Goal: Information Seeking & Learning: Learn about a topic

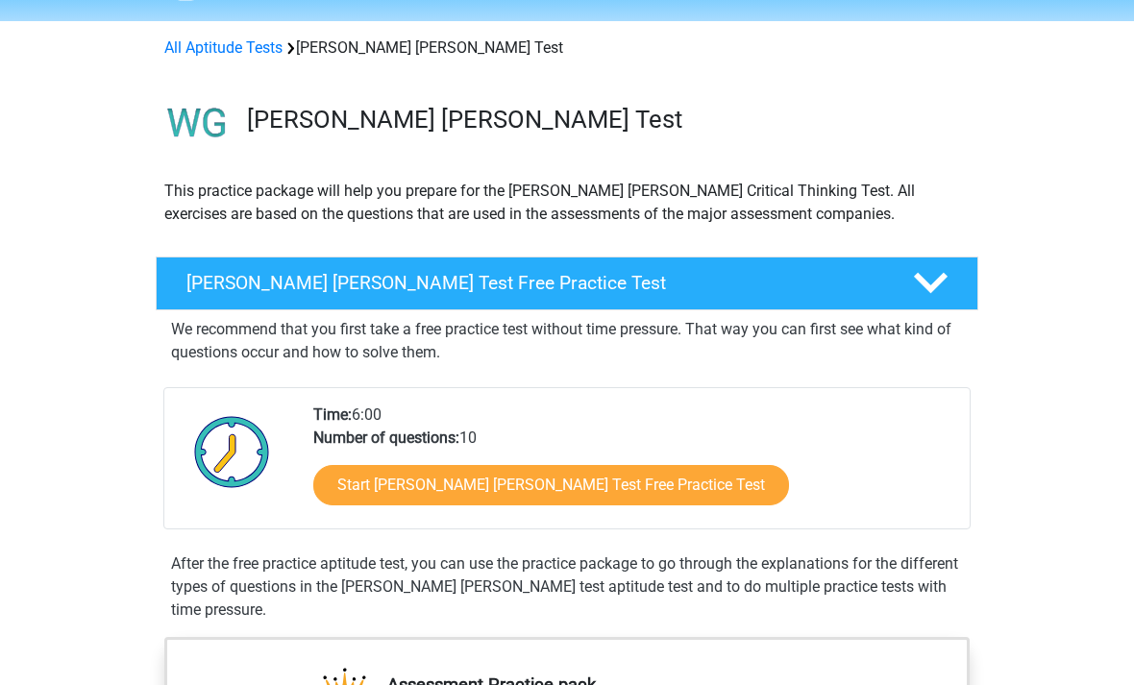
scroll to position [59, 0]
click at [546, 480] on link "Start Watson Glaser Test Free Practice Test" at bounding box center [551, 486] width 476 height 40
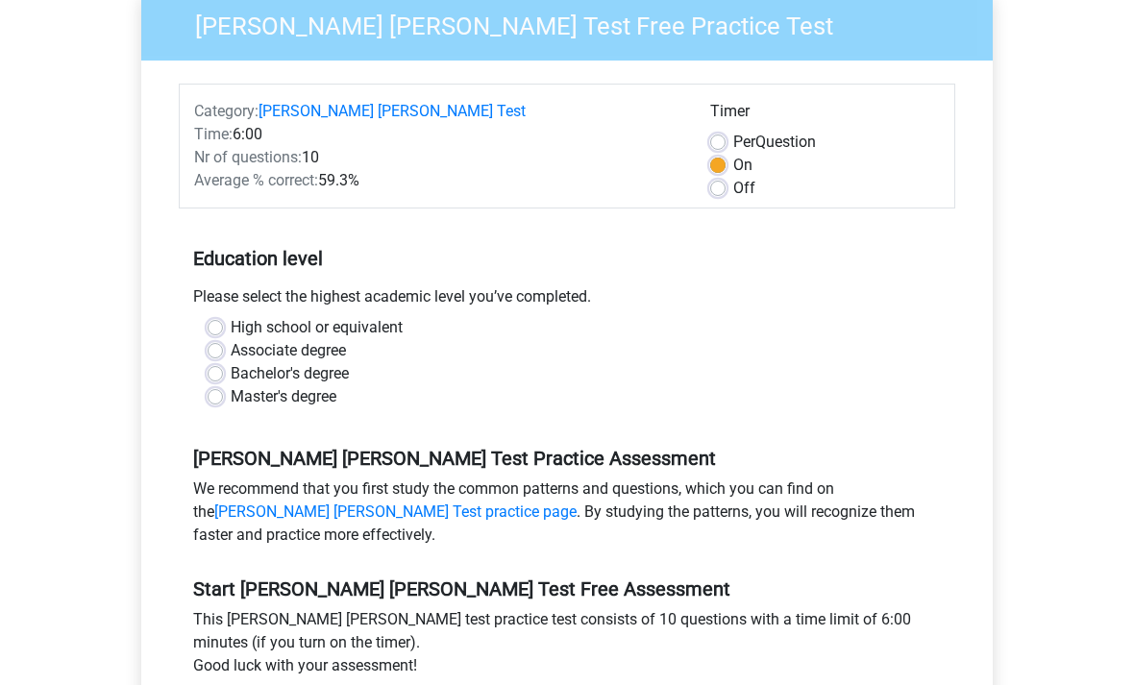
scroll to position [189, 0]
click at [231, 339] on label "Associate degree" at bounding box center [288, 350] width 115 height 23
click at [213, 339] on input "Associate degree" at bounding box center [215, 348] width 15 height 19
radio input "true"
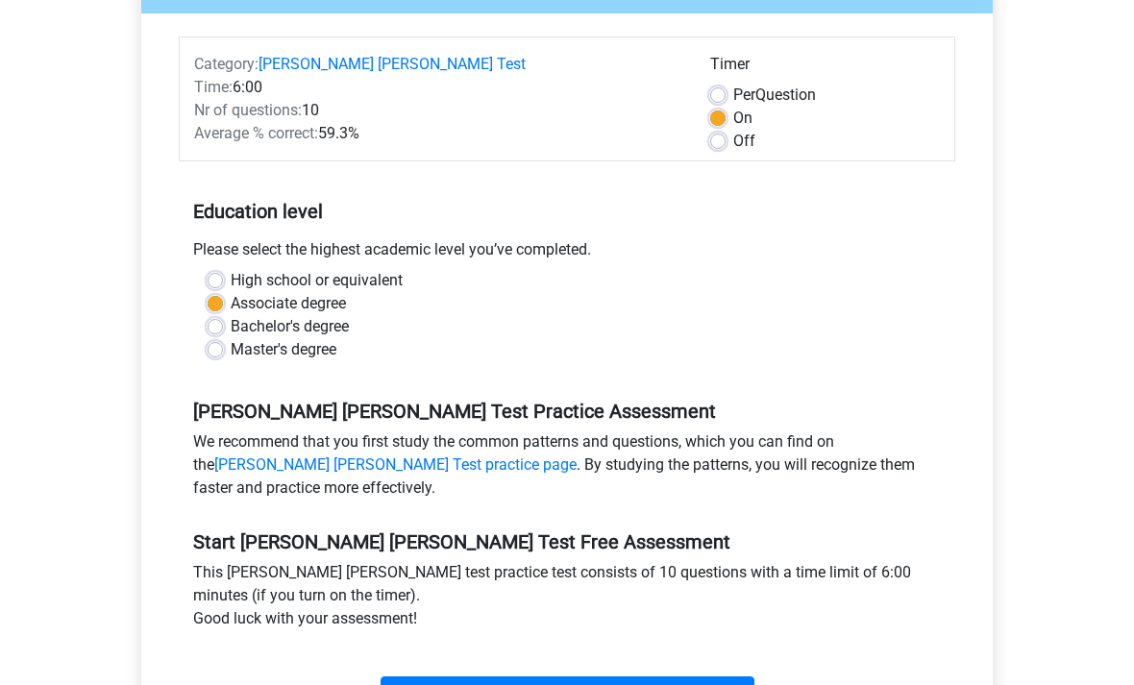
scroll to position [235, 0]
click at [231, 270] on label "High school or equivalent" at bounding box center [317, 281] width 172 height 23
click at [220, 270] on input "High school or equivalent" at bounding box center [215, 279] width 15 height 19
radio input "true"
click at [725, 678] on input "Start" at bounding box center [567, 695] width 374 height 37
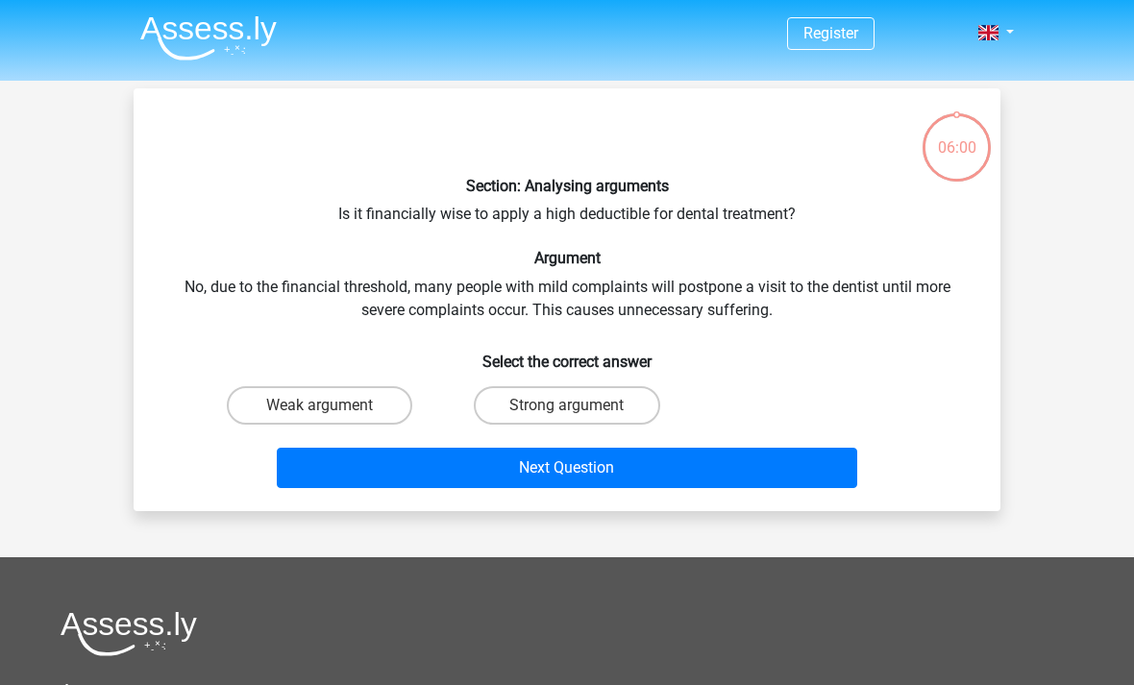
scroll to position [2, 0]
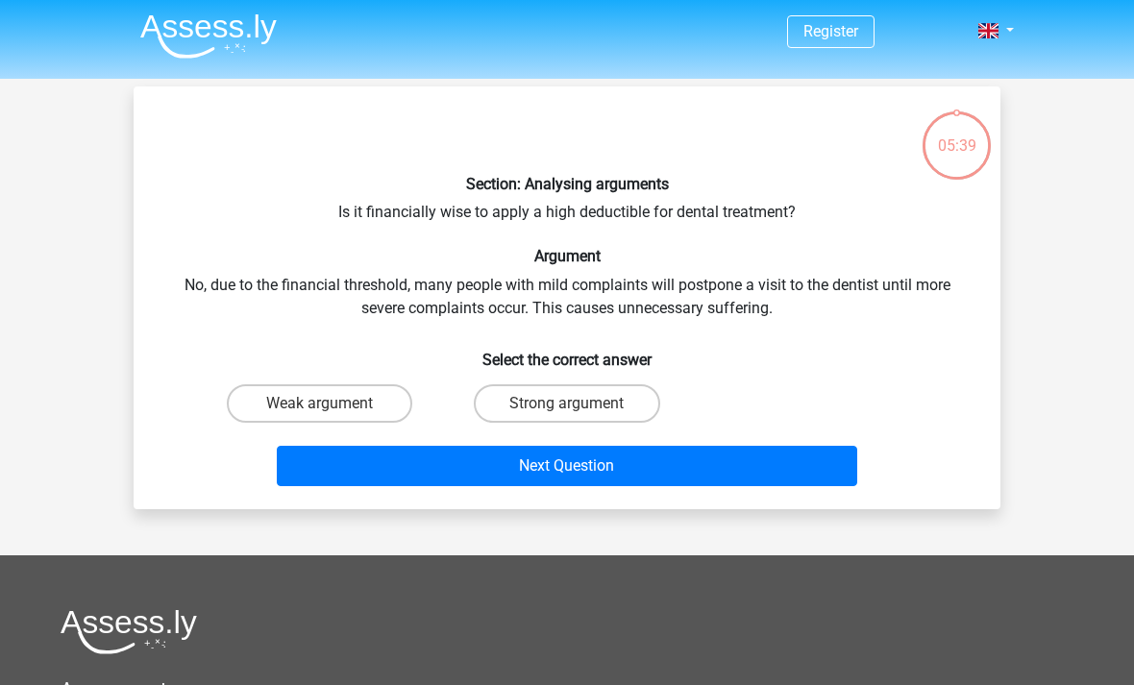
click at [603, 390] on label "Strong argument" at bounding box center [566, 403] width 185 height 38
click at [579, 404] on input "Strong argument" at bounding box center [573, 410] width 12 height 12
radio input "true"
click at [623, 475] on button "Next Question" at bounding box center [567, 466] width 581 height 40
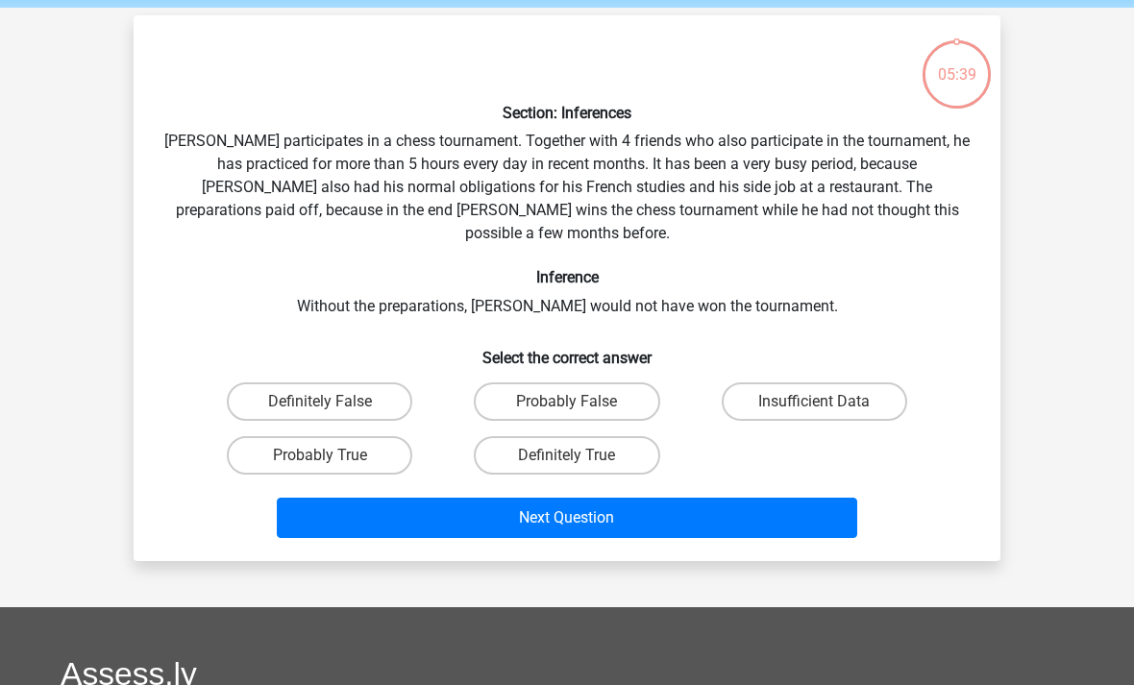
scroll to position [88, 0]
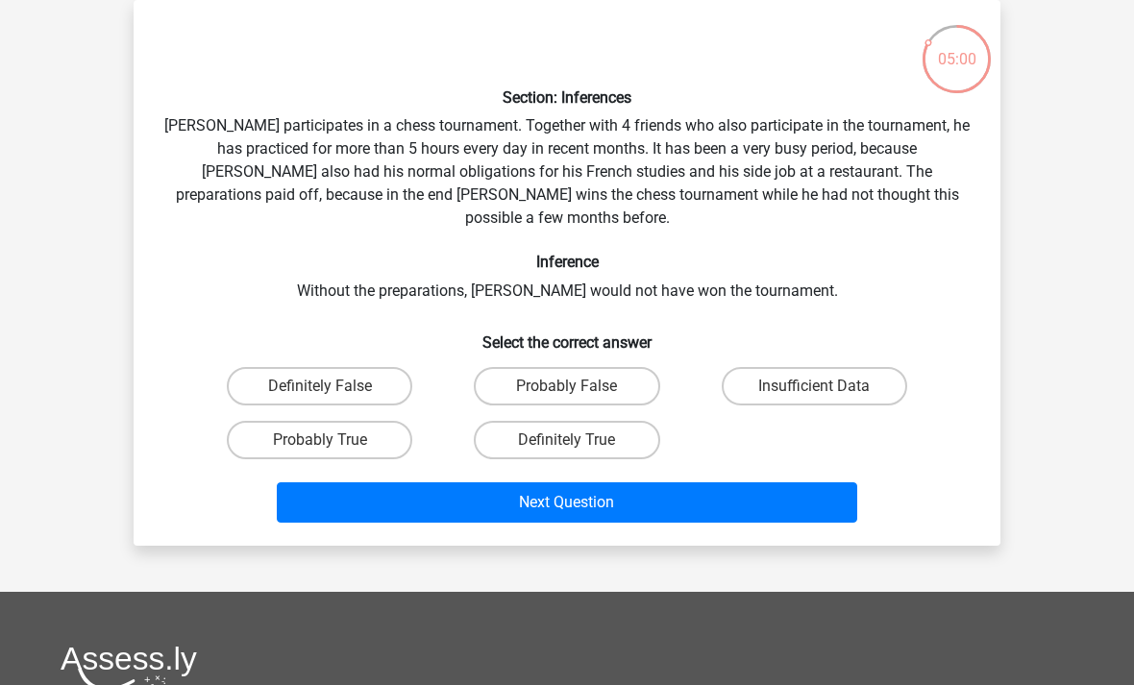
click at [300, 426] on label "Probably True" at bounding box center [319, 440] width 185 height 38
click at [320, 440] on input "Probably True" at bounding box center [326, 446] width 12 height 12
radio input "true"
click at [352, 482] on button "Next Question" at bounding box center [567, 502] width 581 height 40
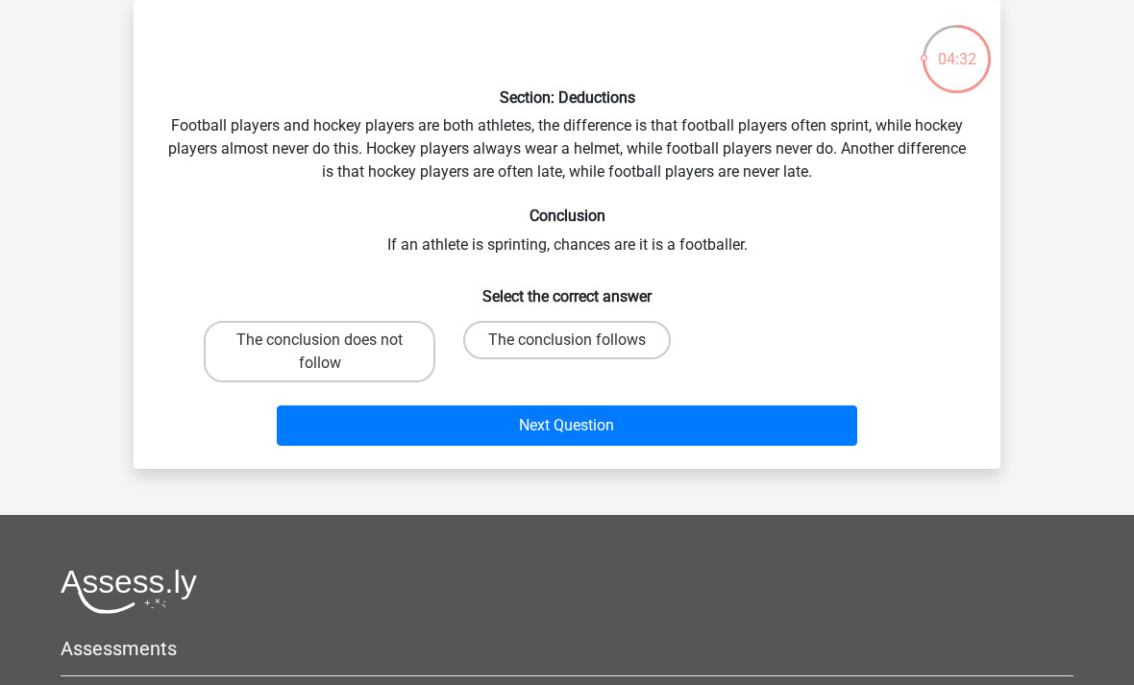
click at [292, 362] on label "The conclusion does not follow" at bounding box center [320, 351] width 232 height 61
click at [320, 353] on input "The conclusion does not follow" at bounding box center [326, 346] width 12 height 12
radio input "true"
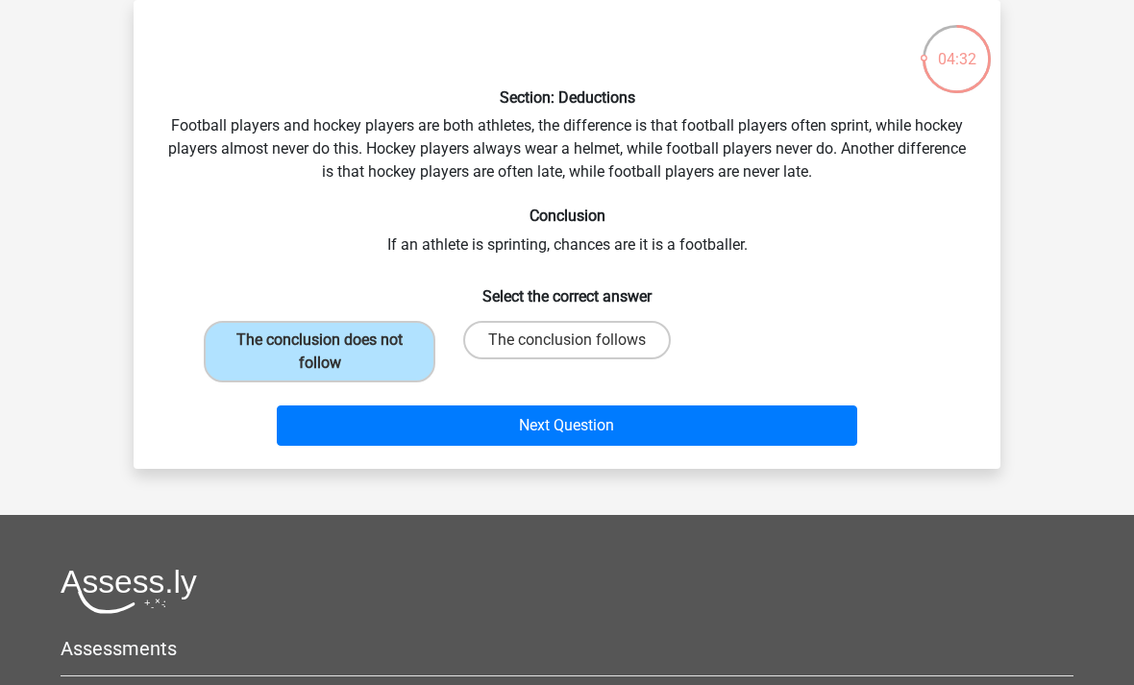
click at [335, 443] on button "Next Question" at bounding box center [567, 425] width 581 height 40
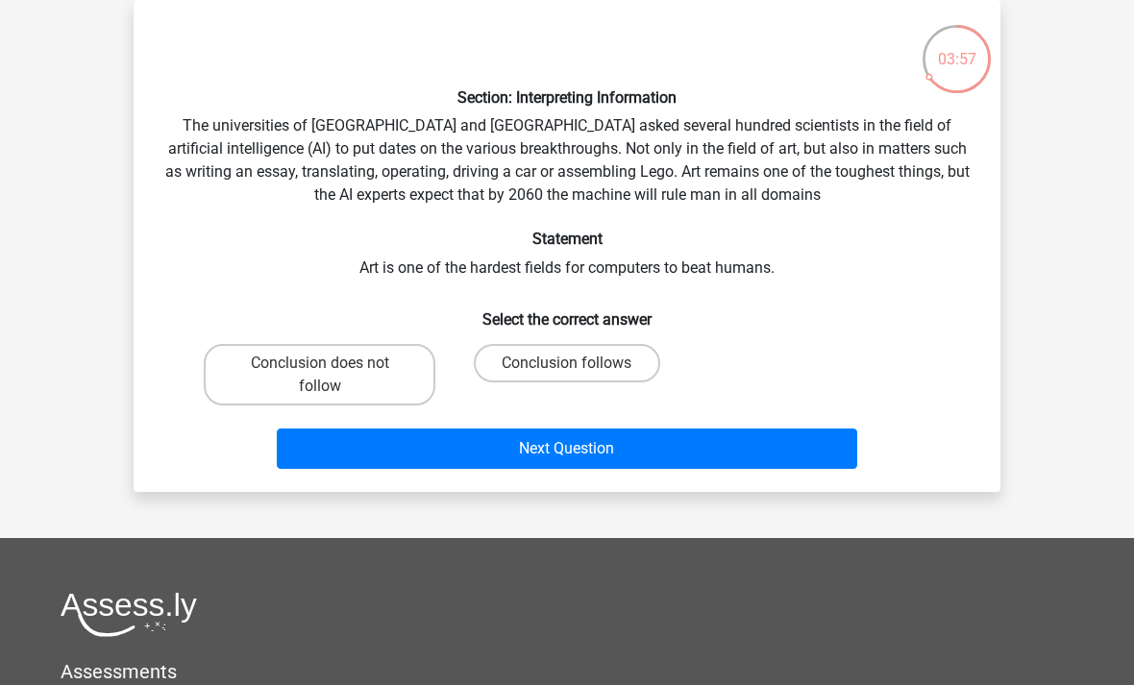
click at [295, 371] on label "Conclusion does not follow" at bounding box center [320, 374] width 232 height 61
click at [320, 371] on input "Conclusion does not follow" at bounding box center [326, 369] width 12 height 12
radio input "true"
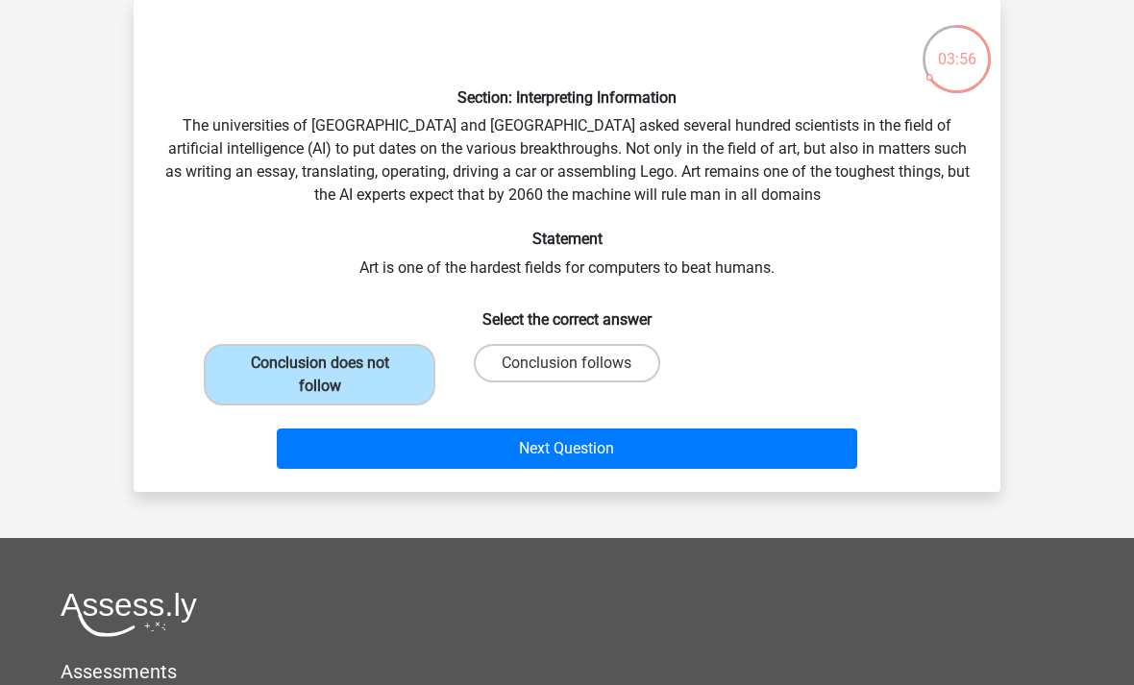
click at [359, 445] on button "Next Question" at bounding box center [567, 449] width 581 height 40
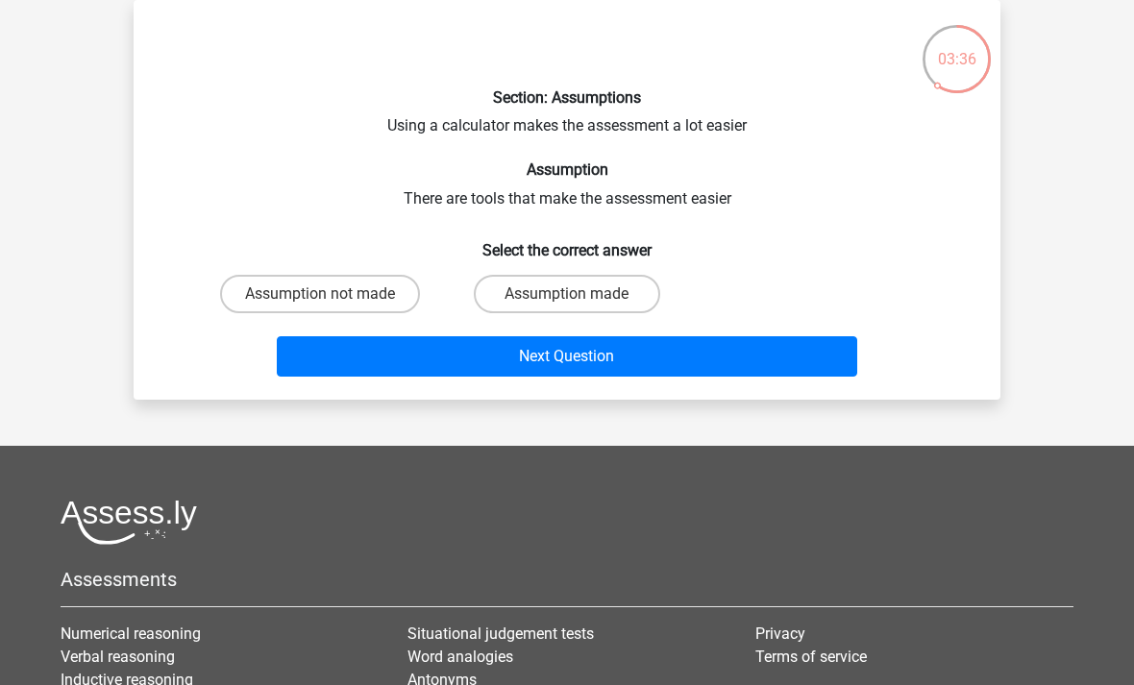
click at [525, 309] on label "Assumption made" at bounding box center [566, 294] width 185 height 38
click at [567, 306] on input "Assumption made" at bounding box center [573, 300] width 12 height 12
radio input "true"
click at [294, 307] on label "Assumption not made" at bounding box center [320, 294] width 200 height 38
click at [320, 306] on input "Assumption not made" at bounding box center [326, 300] width 12 height 12
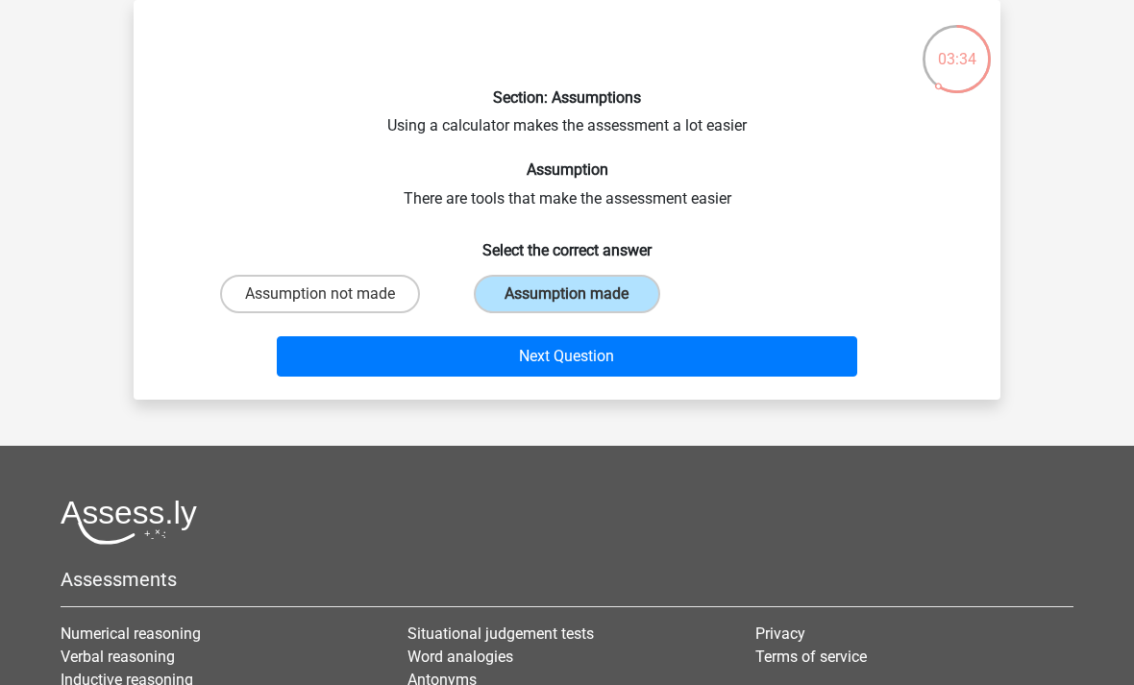
radio input "true"
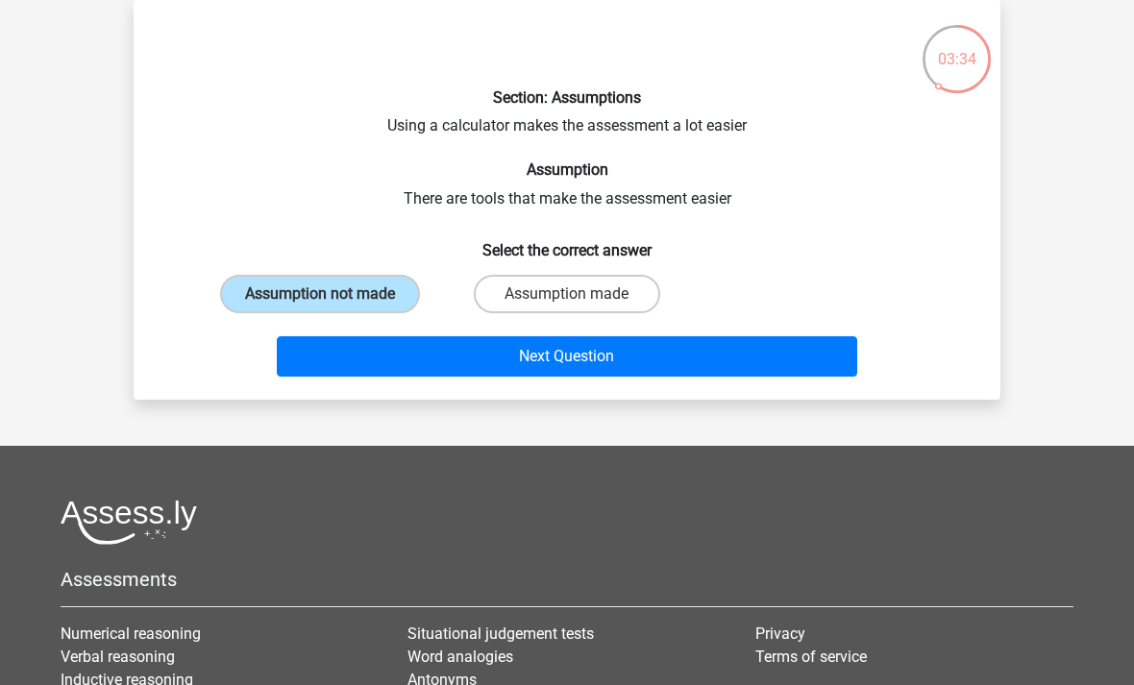
click at [326, 368] on button "Next Question" at bounding box center [567, 356] width 581 height 40
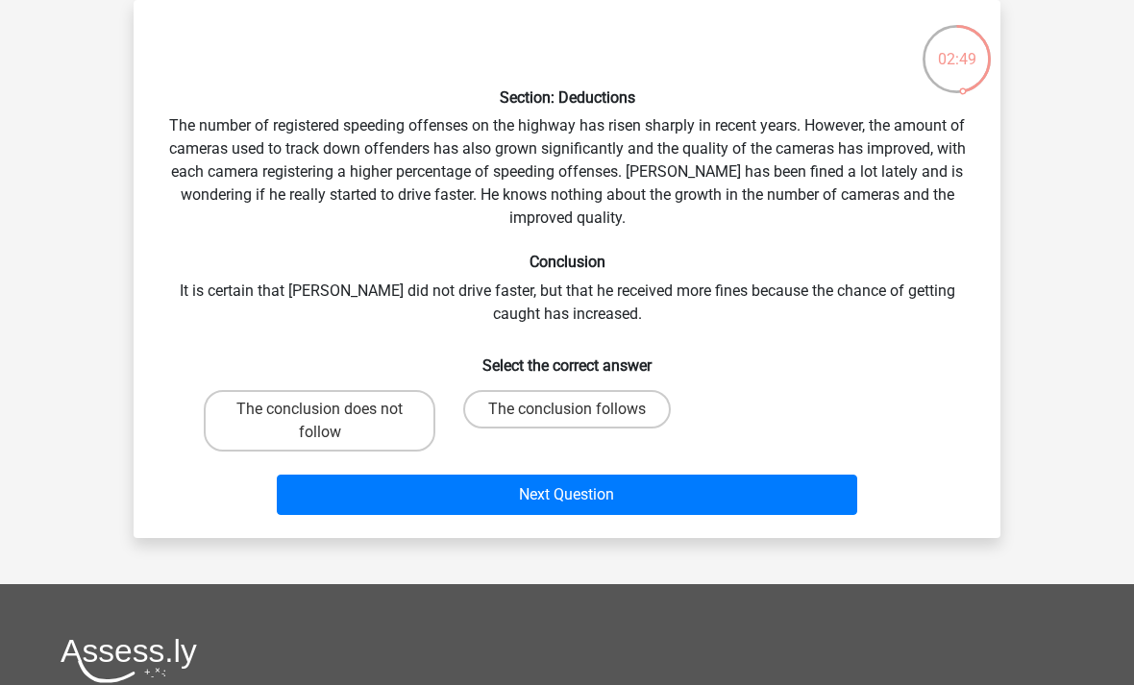
click at [327, 417] on input "The conclusion does not follow" at bounding box center [326, 415] width 12 height 12
radio input "true"
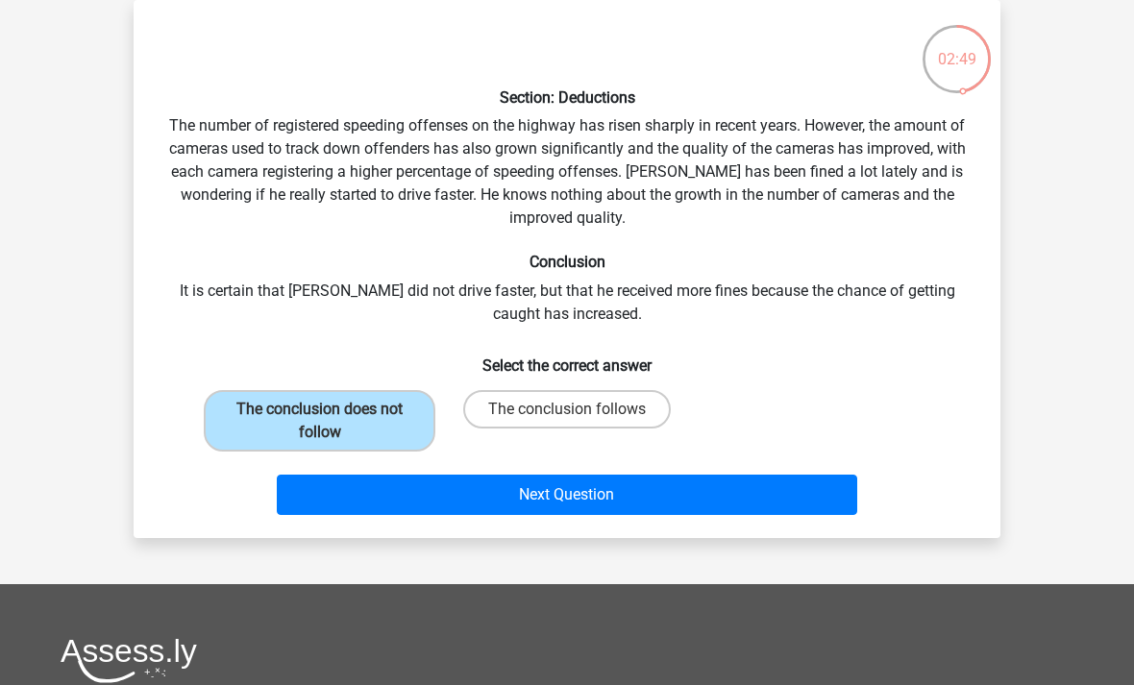
click at [369, 507] on button "Next Question" at bounding box center [567, 495] width 581 height 40
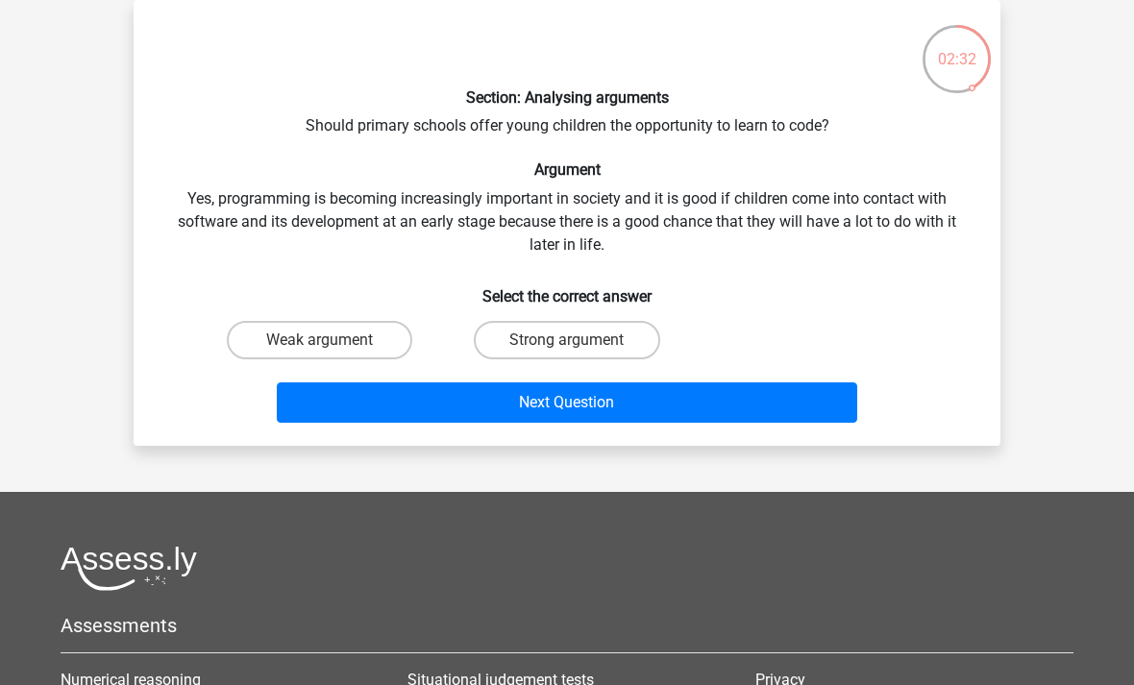
click at [610, 331] on label "Strong argument" at bounding box center [566, 340] width 185 height 38
click at [579, 340] on input "Strong argument" at bounding box center [573, 346] width 12 height 12
radio input "true"
click at [662, 412] on button "Next Question" at bounding box center [567, 402] width 581 height 40
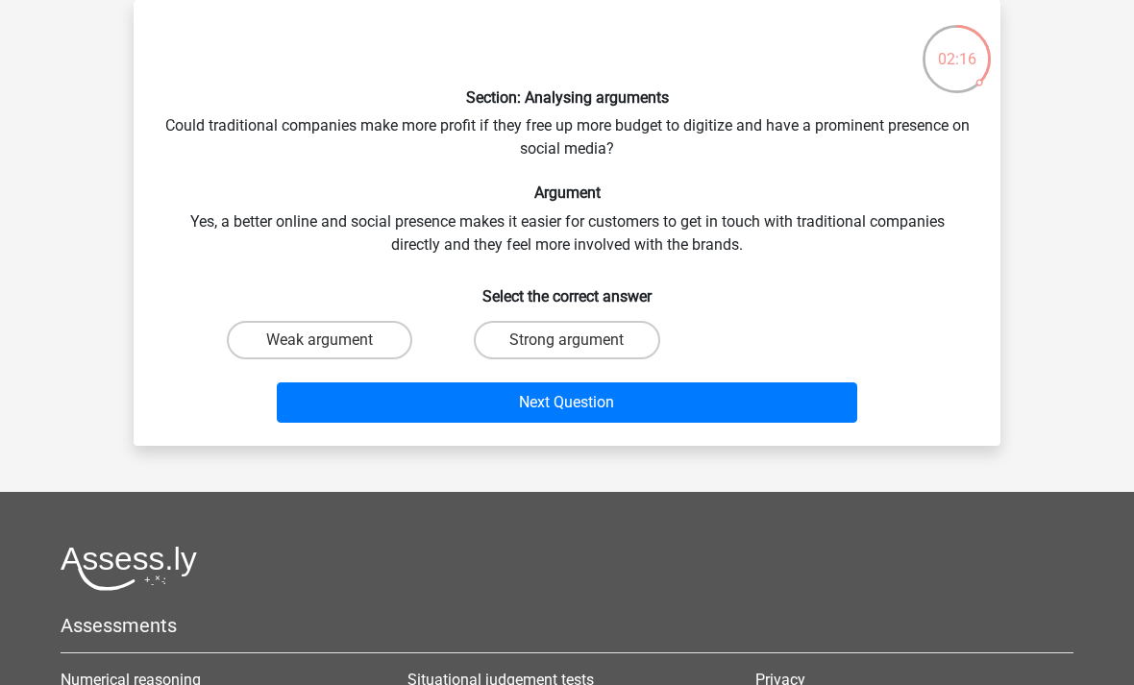
click at [599, 321] on label "Strong argument" at bounding box center [566, 340] width 185 height 38
click at [579, 340] on input "Strong argument" at bounding box center [573, 346] width 12 height 12
radio input "true"
click at [636, 335] on label "Strong argument" at bounding box center [566, 340] width 185 height 38
click at [579, 340] on input "Strong argument" at bounding box center [573, 346] width 12 height 12
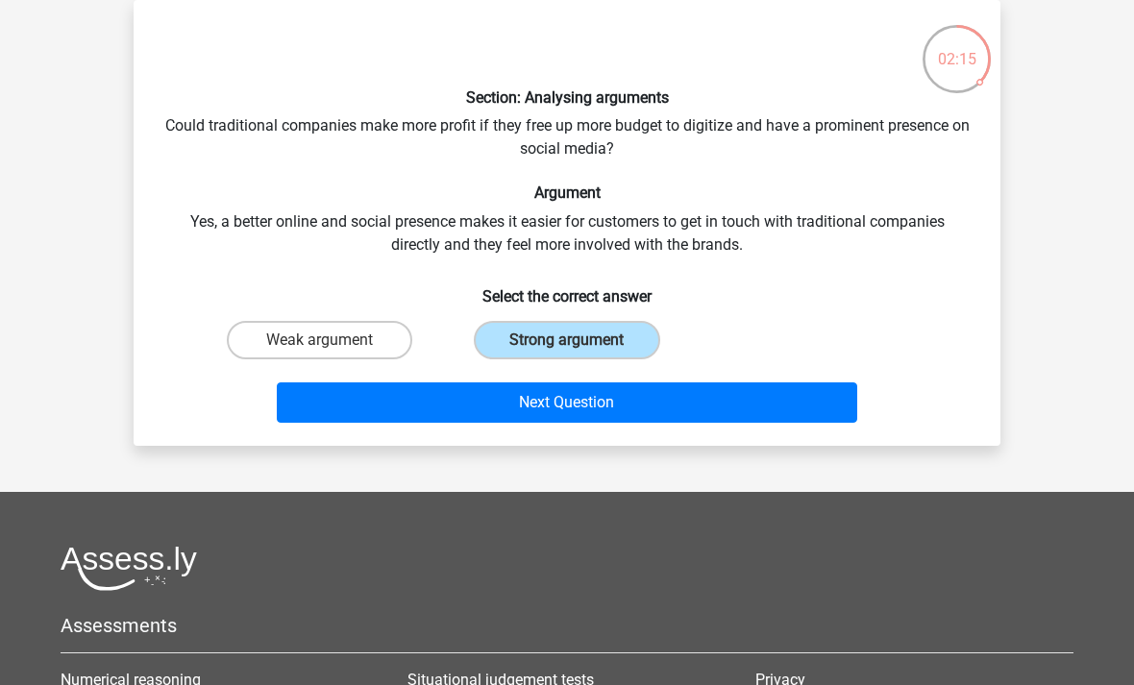
click at [693, 405] on button "Next Question" at bounding box center [567, 402] width 581 height 40
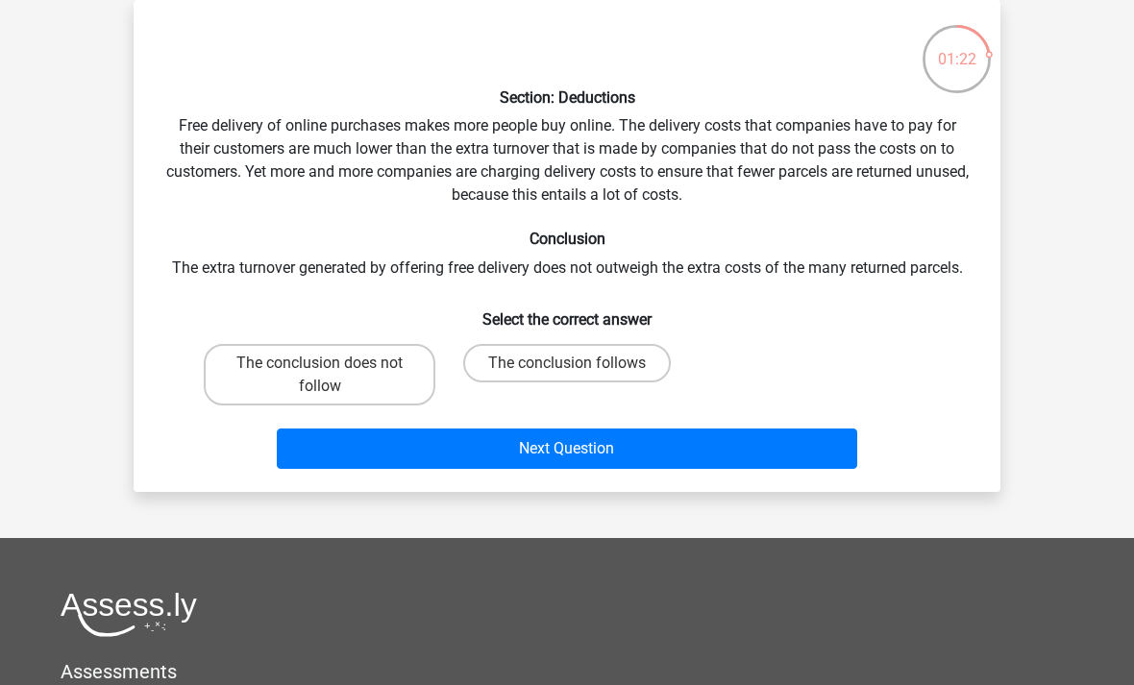
click at [626, 358] on label "The conclusion follows" at bounding box center [567, 363] width 208 height 38
click at [579, 363] on input "The conclusion follows" at bounding box center [573, 369] width 12 height 12
radio input "true"
click at [653, 443] on button "Next Question" at bounding box center [567, 449] width 581 height 40
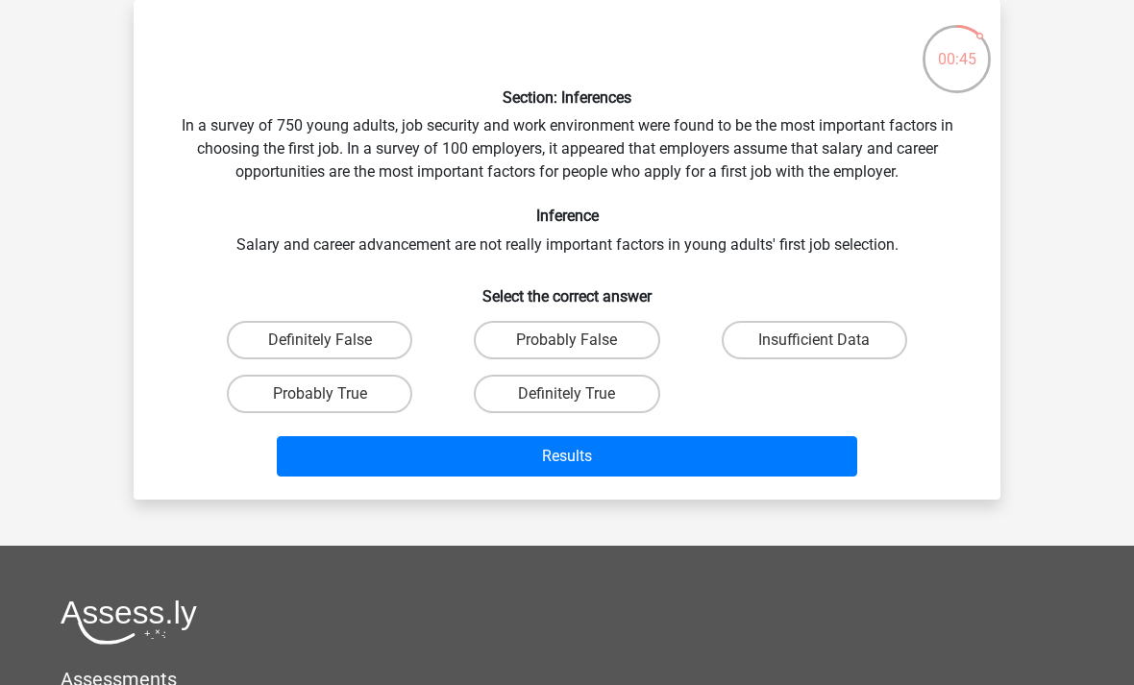
click at [845, 355] on label "Insufficient Data" at bounding box center [814, 340] width 185 height 38
click at [826, 353] on input "Insufficient Data" at bounding box center [820, 346] width 12 height 12
radio input "true"
click at [808, 466] on button "Results" at bounding box center [567, 456] width 581 height 40
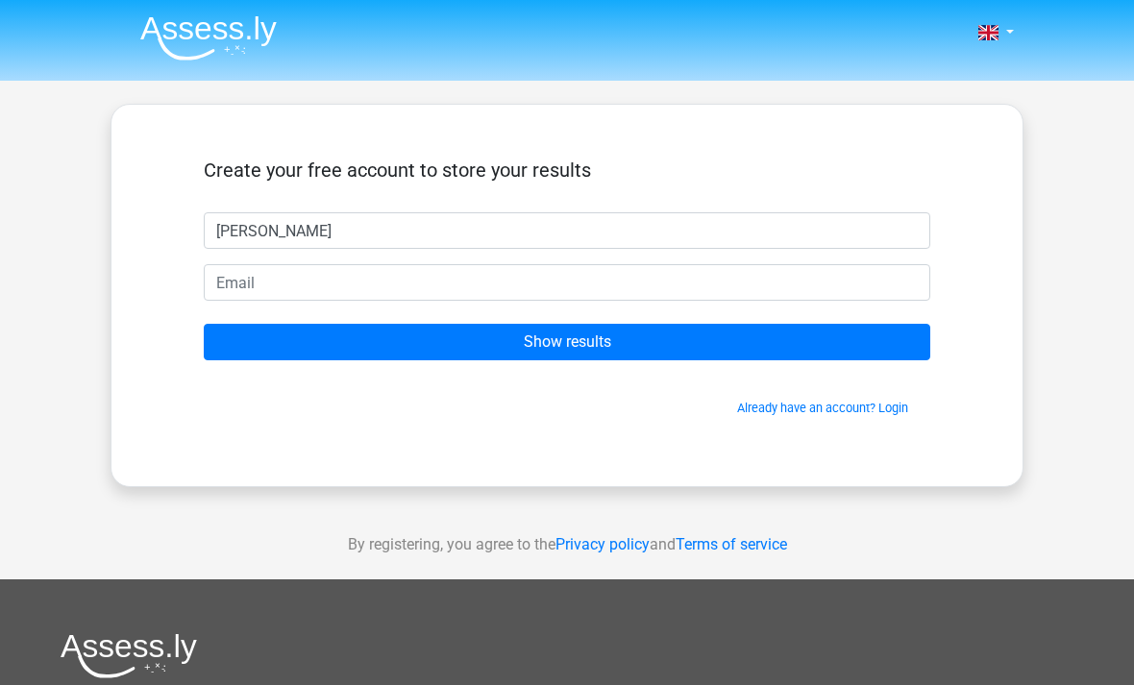
type input "Holly"
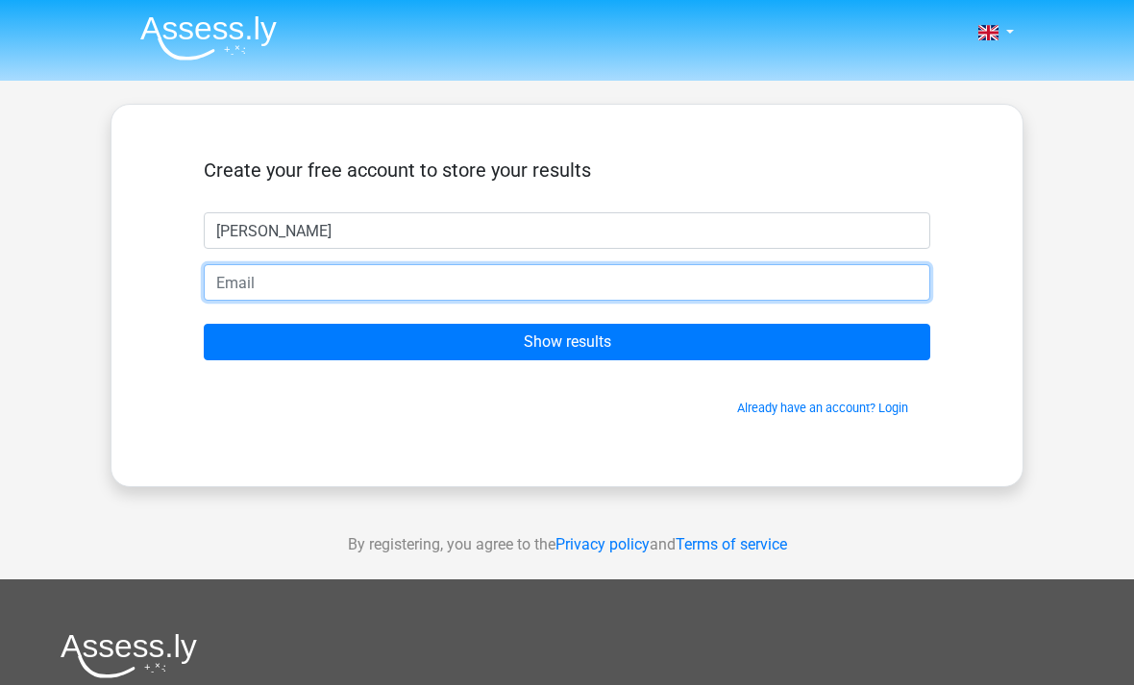
click at [565, 293] on input "email" at bounding box center [567, 282] width 726 height 37
type input "H"
type input "hollyrb05@gmail.com"
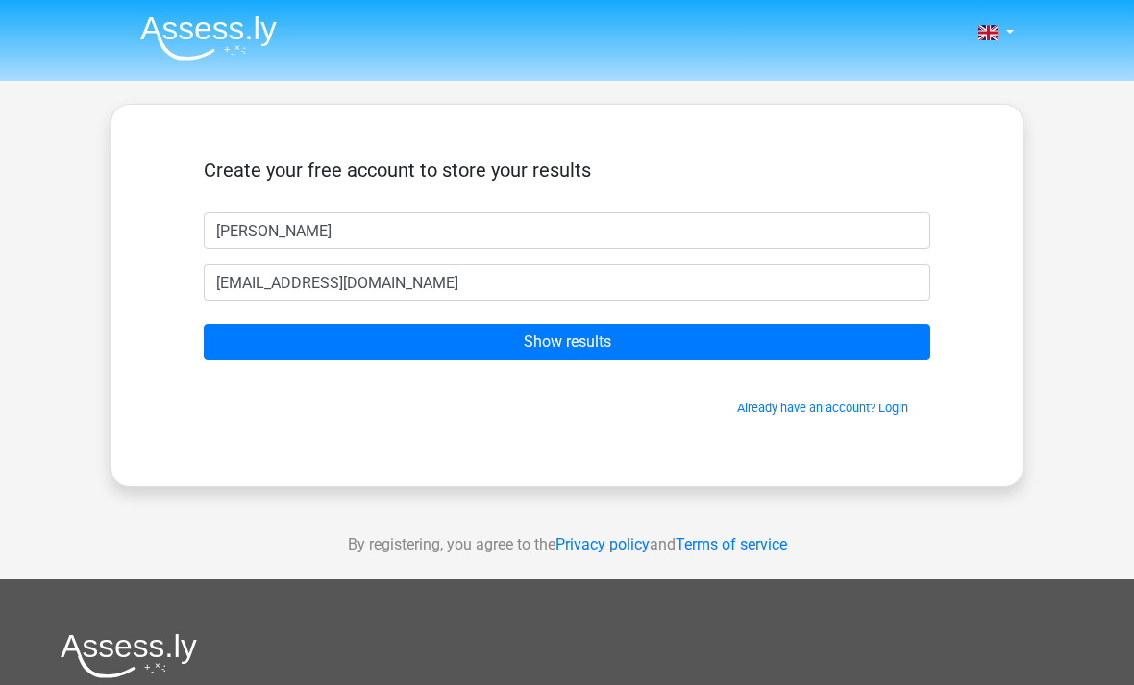
click at [771, 329] on input "Show results" at bounding box center [567, 342] width 726 height 37
click at [799, 345] on input "Show results" at bounding box center [567, 342] width 726 height 37
